Goal: Check status: Check status

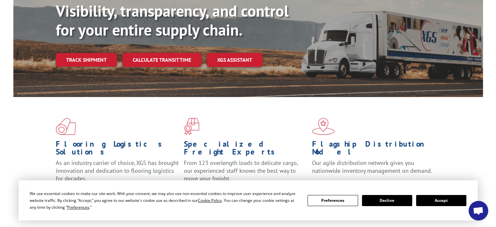
scroll to position [87, 0]
click at [437, 199] on button "Accept" at bounding box center [441, 200] width 50 height 11
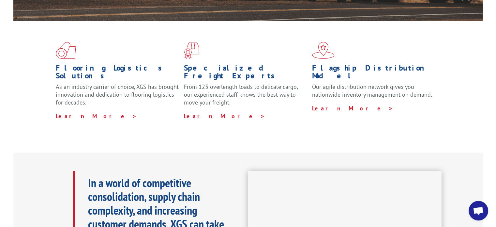
scroll to position [261, 0]
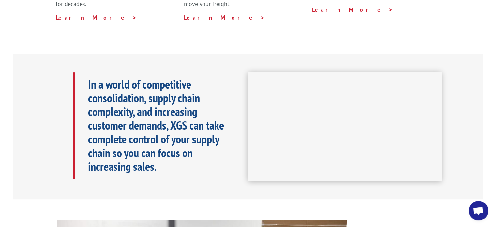
drag, startPoint x: 31, startPoint y: 212, endPoint x: 37, endPoint y: 172, distance: 40.3
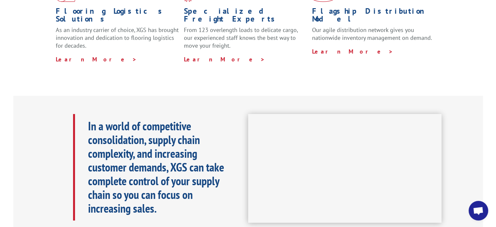
scroll to position [0, 0]
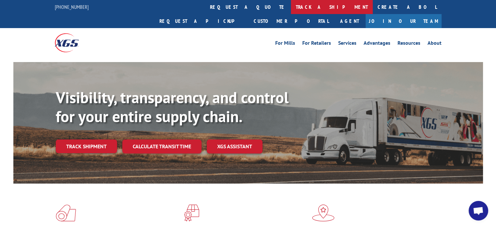
click at [291, 8] on link "track a shipment" at bounding box center [332, 7] width 82 height 14
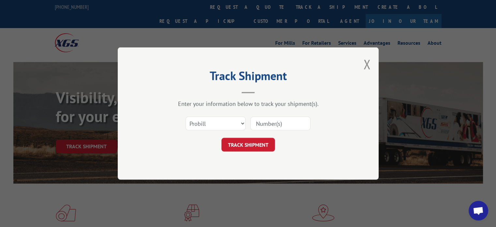
drag, startPoint x: 287, startPoint y: 122, endPoint x: 279, endPoint y: 124, distance: 8.1
click at [287, 122] on input at bounding box center [280, 123] width 60 height 14
click at [226, 124] on select "Select category... Probill BOL PO" at bounding box center [216, 123] width 60 height 14
select select "bol"
click at [186, 116] on select "Select category... Probill BOL PO" at bounding box center [216, 123] width 60 height 14
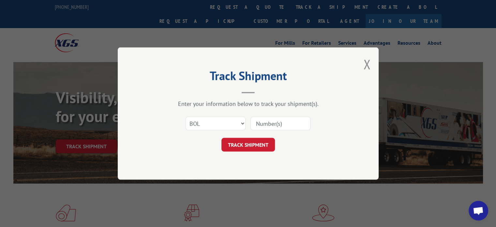
click at [273, 127] on input at bounding box center [280, 123] width 60 height 14
paste input "6004324"
type input "6004324"
click at [257, 144] on button "TRACK SHIPMENT" at bounding box center [247, 145] width 53 height 14
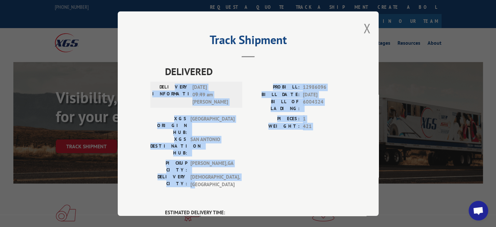
drag, startPoint x: 312, startPoint y: 143, endPoint x: 176, endPoint y: 84, distance: 147.8
click at [176, 84] on div "DELIVERED DELIVERY INFORMATION: [DATE] 09:49 am M [PERSON_NAME]: 12986096 BILL …" at bounding box center [248, 127] width 196 height 127
click at [176, 84] on label "DELIVERY INFORMATION:" at bounding box center [170, 94] width 37 height 22
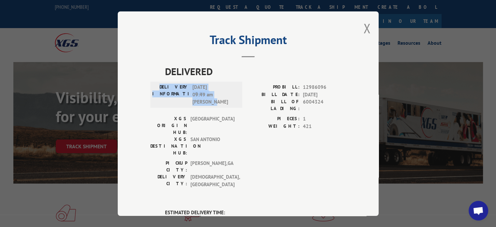
drag, startPoint x: 160, startPoint y: 83, endPoint x: 236, endPoint y: 105, distance: 79.4
click at [236, 105] on div "DELIVERY INFORMATION: [DATE] 09:49 am M [PERSON_NAME]" at bounding box center [196, 95] width 92 height 26
click at [364, 27] on button "Close modal" at bounding box center [366, 28] width 7 height 17
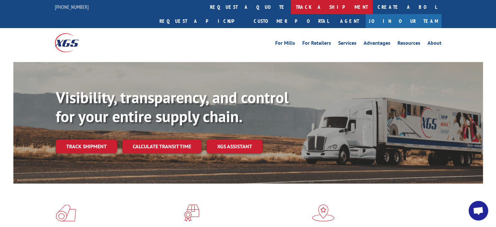
click at [291, 11] on link "track a shipment" at bounding box center [332, 7] width 82 height 14
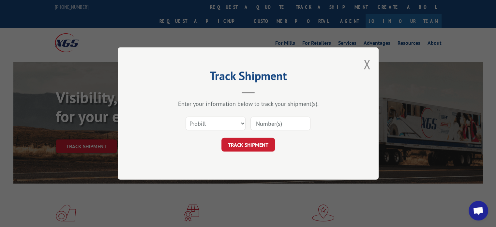
click at [278, 126] on input at bounding box center [280, 123] width 60 height 14
paste input "17468668"
type input "17468668"
click at [248, 140] on button "TRACK SHIPMENT" at bounding box center [247, 145] width 53 height 14
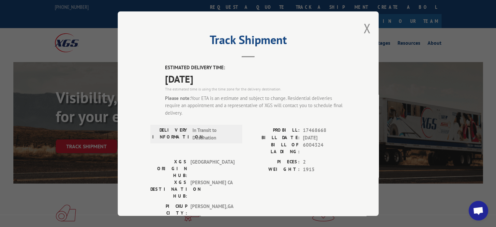
drag, startPoint x: 271, startPoint y: 137, endPoint x: 324, endPoint y: 138, distance: 53.2
click at [324, 138] on div "BILL DATE: [DATE]" at bounding box center [297, 137] width 98 height 7
click at [325, 138] on span "[DATE]" at bounding box center [324, 137] width 43 height 7
click at [318, 144] on span "6004324" at bounding box center [324, 148] width 43 height 14
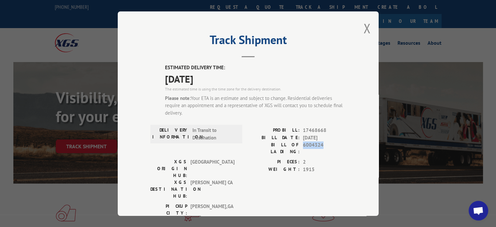
click at [336, 142] on span "6004324" at bounding box center [324, 148] width 43 height 14
click at [365, 30] on button "Close modal" at bounding box center [366, 28] width 7 height 17
